Goal: Check status

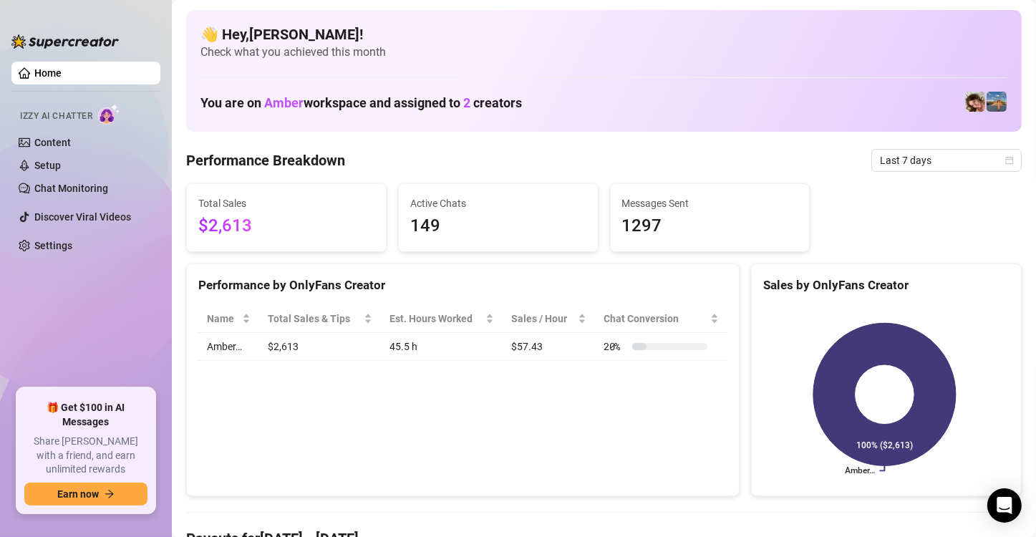
scroll to position [49, 0]
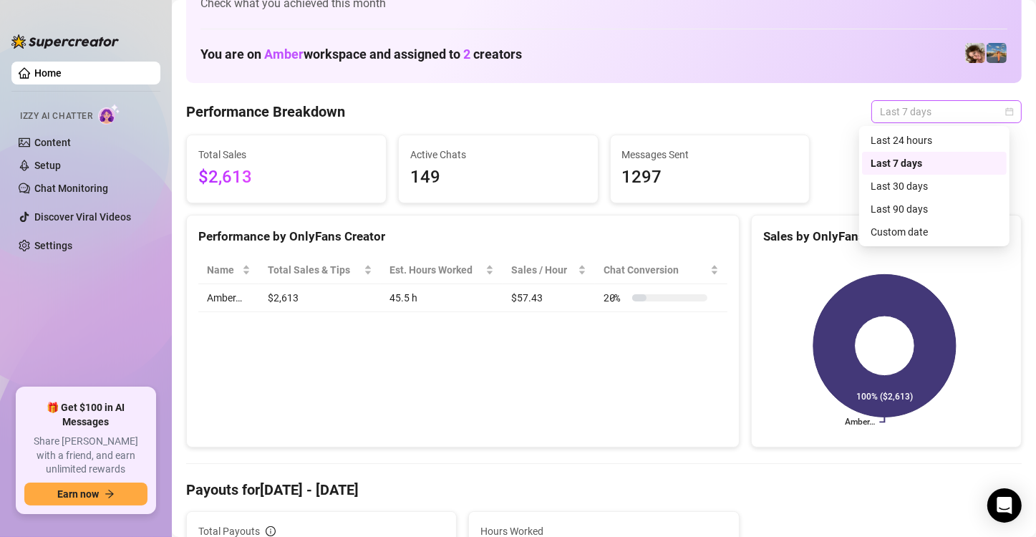
click at [896, 110] on span "Last 7 days" at bounding box center [946, 111] width 133 height 21
click at [902, 244] on div "Last 90 days Custom date Last 24 hours Last 7 days Last 30 days Last 90 days Cu…" at bounding box center [934, 186] width 150 height 120
click at [893, 232] on div "Custom date" at bounding box center [934, 232] width 127 height 16
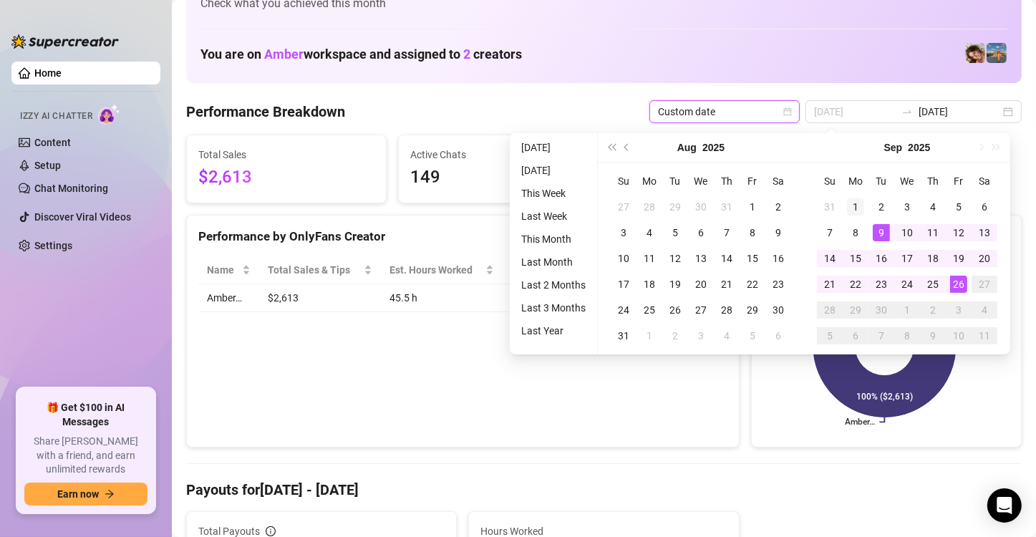
type input "[DATE]"
click at [858, 209] on div "1" at bounding box center [855, 206] width 17 height 17
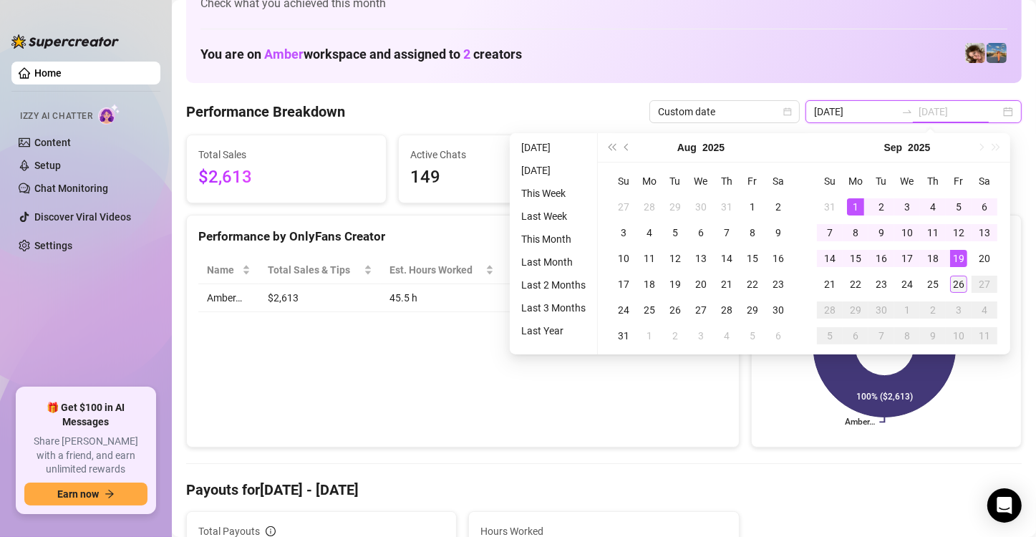
type input "[DATE]"
click at [954, 281] on div "26" at bounding box center [958, 284] width 17 height 17
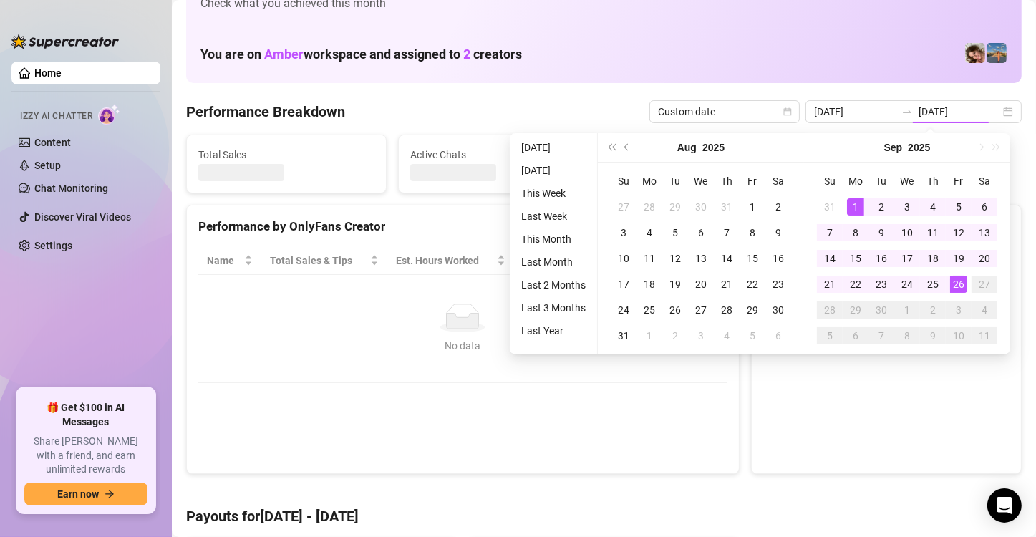
type input "[DATE]"
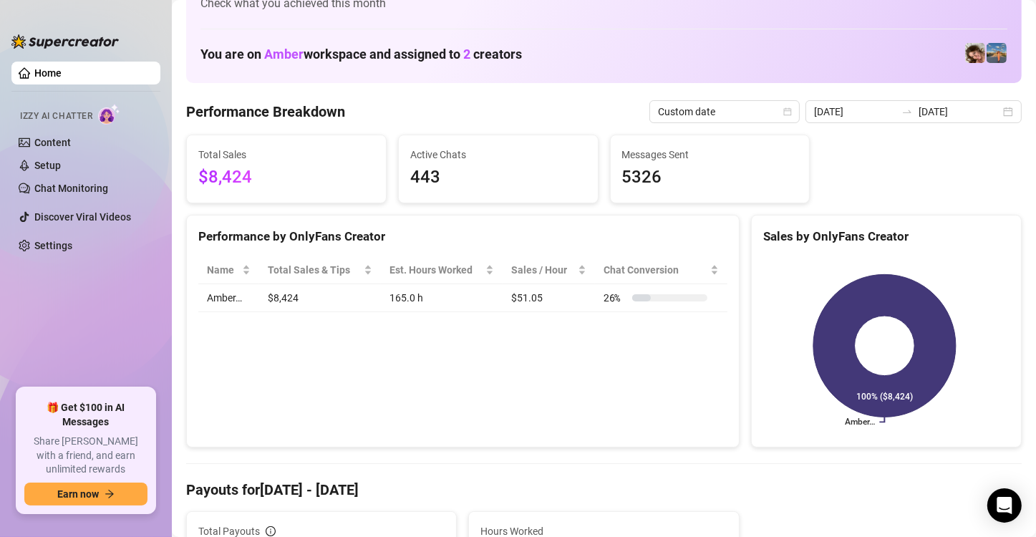
click at [499, 353] on div "Performance by OnlyFans Creator Name Total Sales & Tips Est. Hours Worked Sales…" at bounding box center [462, 331] width 553 height 233
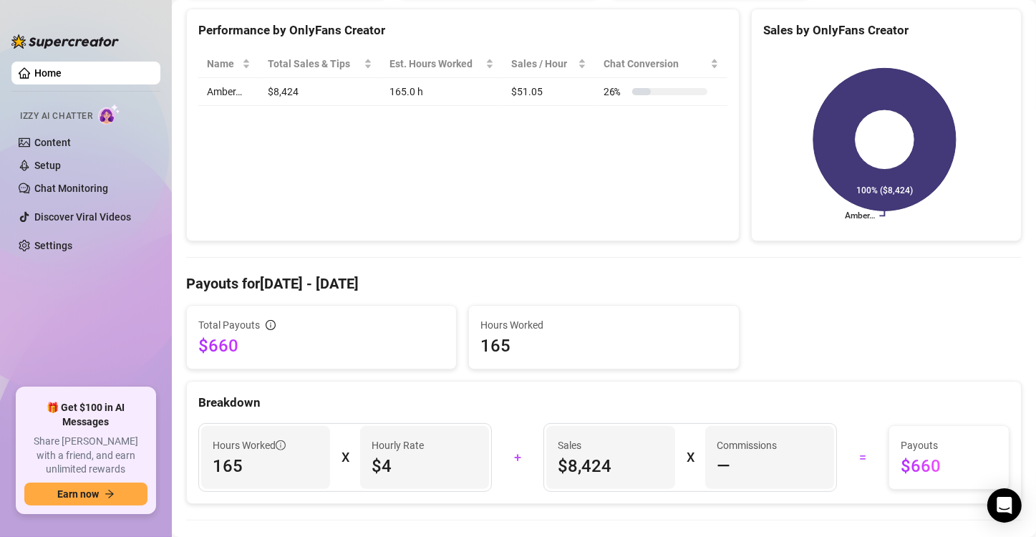
scroll to position [63, 0]
